Goal: Check status: Check status

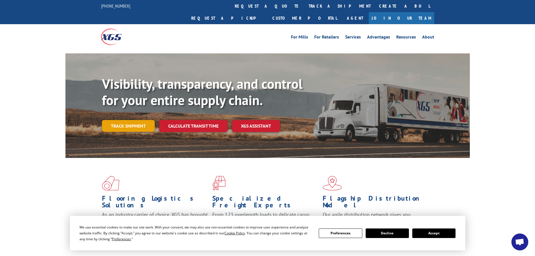
click at [144, 120] on link "Track shipment" at bounding box center [128, 126] width 53 height 12
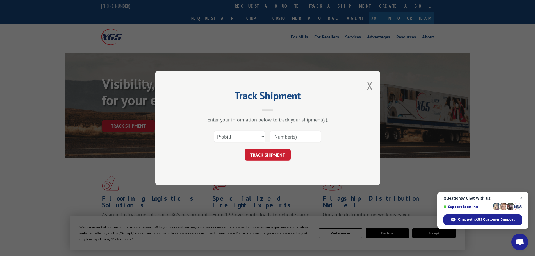
click at [281, 135] on input at bounding box center [296, 137] width 52 height 12
type input "17468644"
click at [272, 156] on button "TRACK SHIPMENT" at bounding box center [268, 155] width 46 height 12
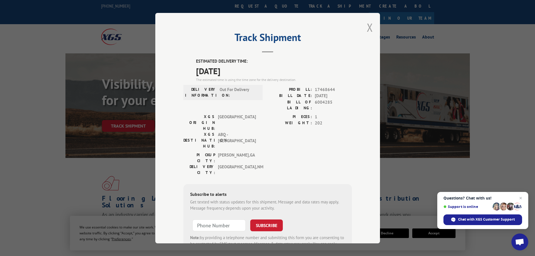
click at [370, 30] on button "Close modal" at bounding box center [370, 27] width 6 height 15
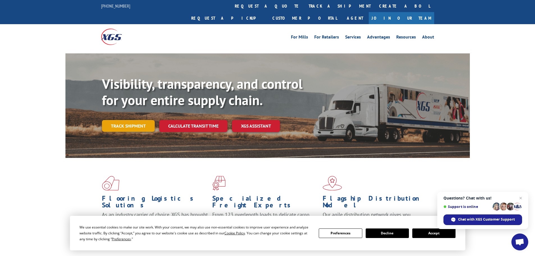
click at [142, 120] on link "Track shipment" at bounding box center [128, 126] width 53 height 12
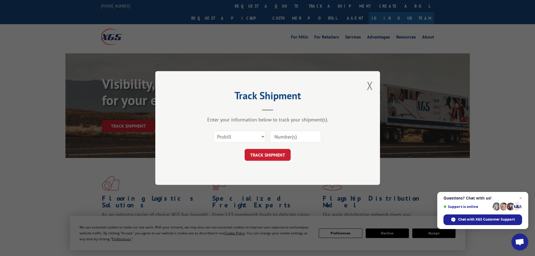
click at [278, 134] on input at bounding box center [296, 137] width 52 height 12
type input "17468644"
click at [276, 156] on button "TRACK SHIPMENT" at bounding box center [268, 155] width 46 height 12
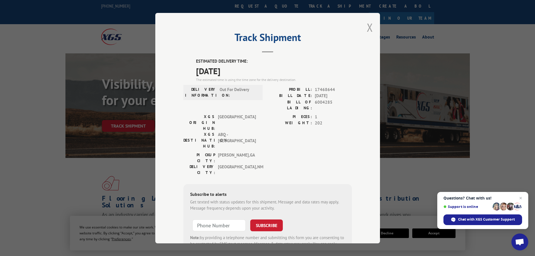
click at [367, 29] on button "Close modal" at bounding box center [370, 27] width 6 height 15
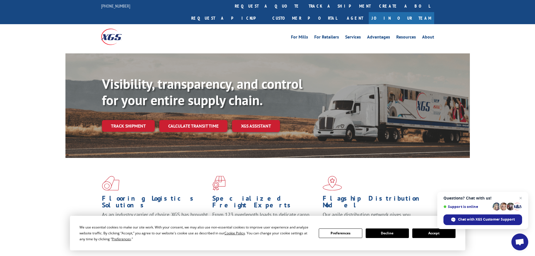
click at [436, 234] on button "Accept" at bounding box center [433, 233] width 43 height 10
